Goal: Task Accomplishment & Management: Use online tool/utility

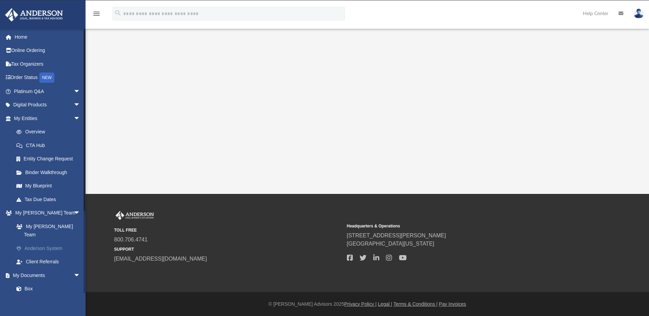
scroll to position [68, 0]
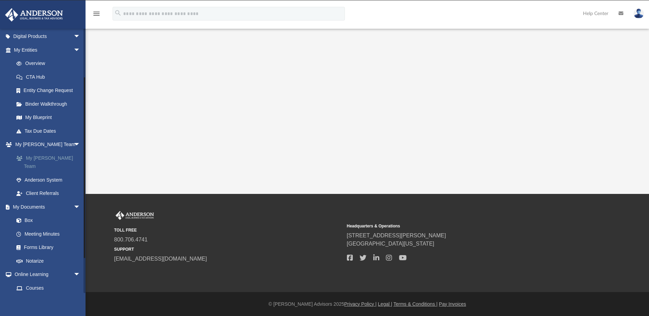
click at [47, 159] on link "My [PERSON_NAME] Team" at bounding box center [50, 162] width 81 height 22
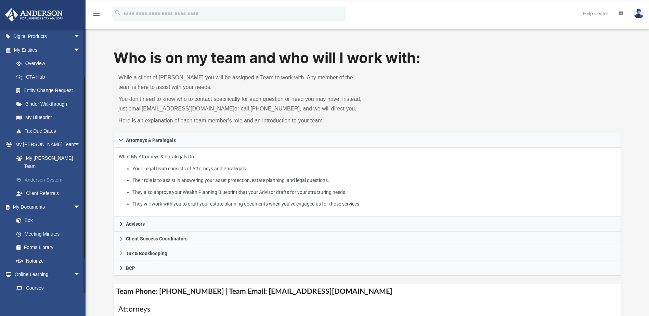
click at [45, 173] on link "Anderson System" at bounding box center [50, 180] width 81 height 14
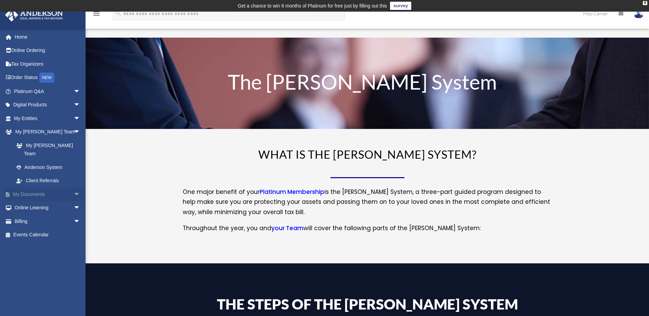
click at [35, 187] on link "My Documents arrow_drop_down" at bounding box center [48, 194] width 86 height 14
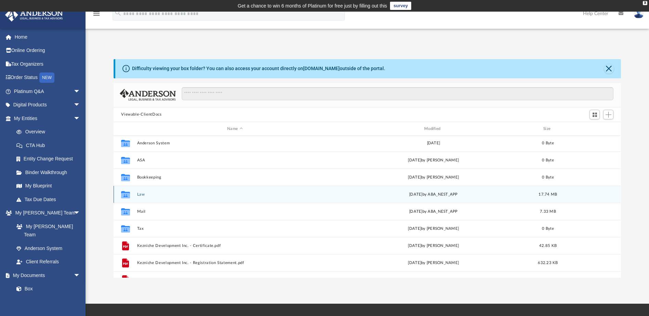
scroll to position [29, 0]
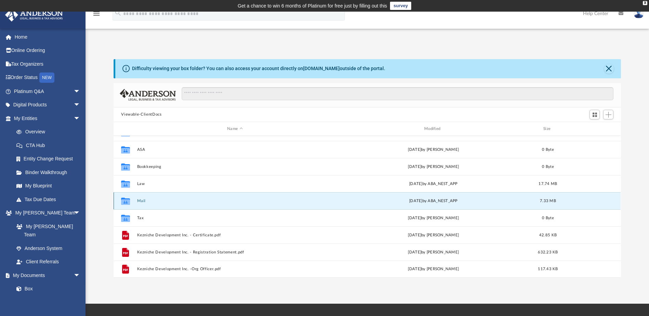
click at [139, 200] on button "Mail" at bounding box center [235, 201] width 196 height 4
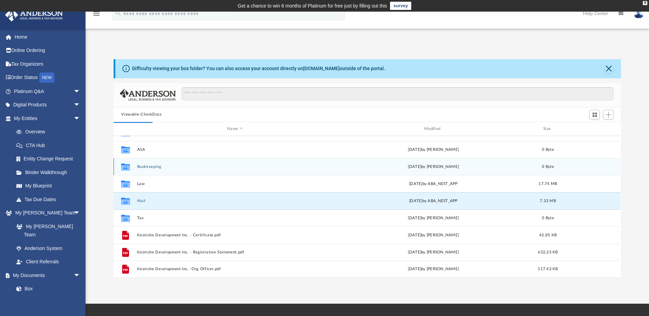
scroll to position [0, 0]
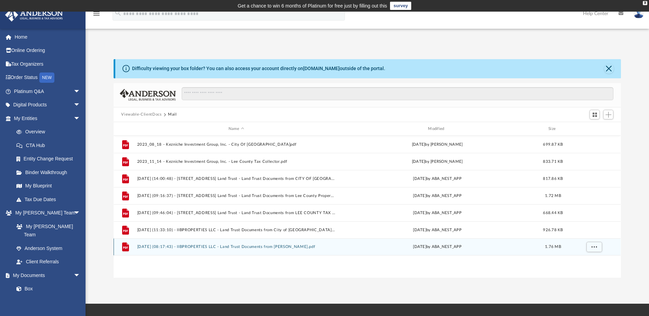
click at [209, 247] on button "2025.08.29 (08:17:43) - IIBPROPERTIES LLC - Land Trust Documents from Matthew H…" at bounding box center [236, 247] width 198 height 4
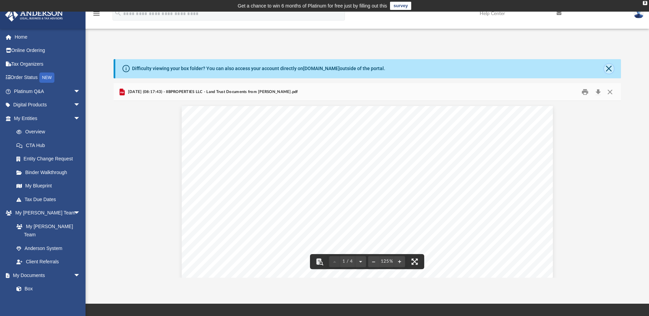
click at [608, 69] on button "Close" at bounding box center [609, 69] width 10 height 10
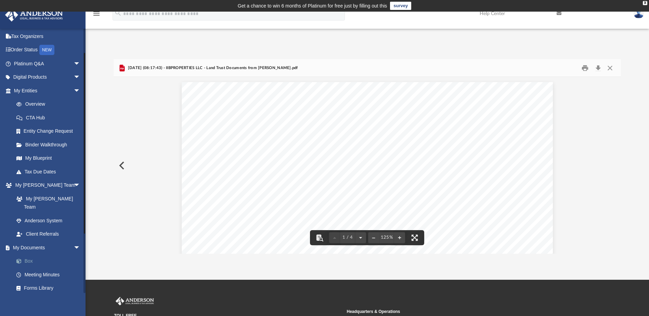
scroll to position [34, 0]
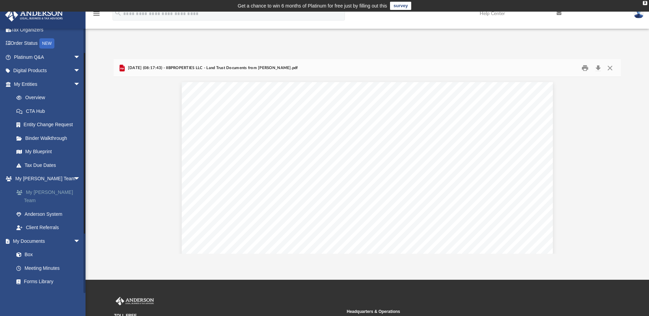
click at [57, 194] on link "My [PERSON_NAME] Team" at bounding box center [50, 196] width 81 height 22
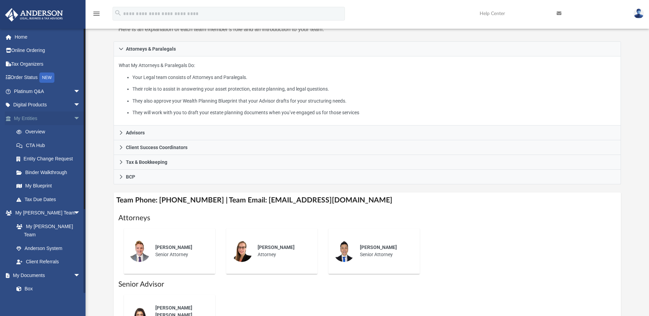
click at [46, 119] on link "My Entities arrow_drop_down" at bounding box center [48, 119] width 86 height 14
click at [38, 132] on link "Overview" at bounding box center [50, 132] width 81 height 14
click at [42, 132] on link "Overview" at bounding box center [50, 132] width 81 height 14
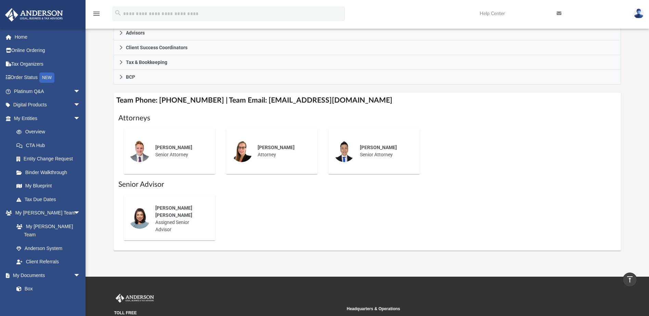
scroll to position [113, 0]
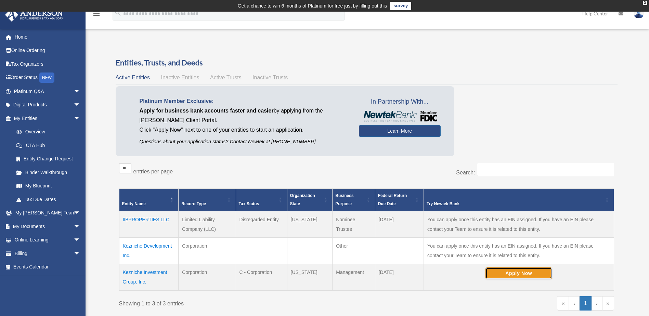
click at [513, 274] on button "Apply Now" at bounding box center [518, 274] width 67 height 12
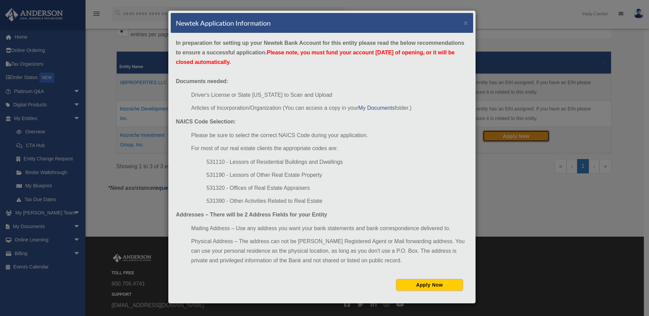
scroll to position [34, 0]
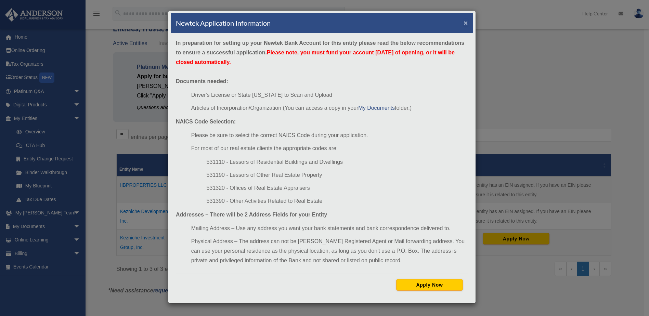
click at [468, 24] on button "×" at bounding box center [466, 22] width 4 height 7
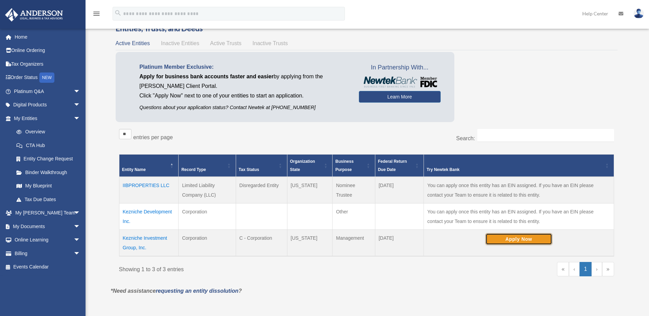
scroll to position [0, 0]
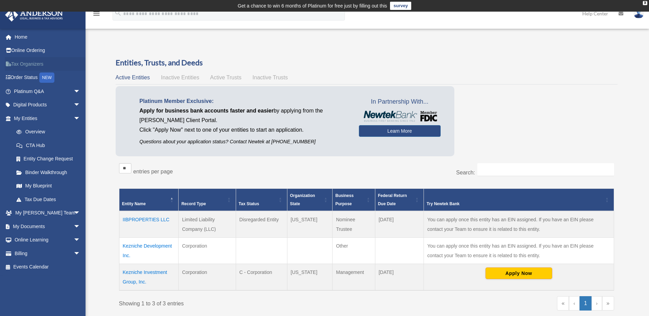
click at [39, 65] on link "Tax Organizers" at bounding box center [48, 64] width 86 height 14
